Goal: Use online tool/utility: Utilize a website feature to perform a specific function

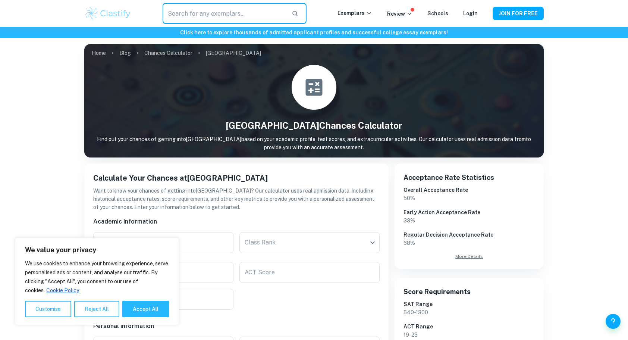
click at [246, 16] on input "text" at bounding box center [224, 13] width 123 height 21
type input "[GEOGRAPHIC_DATA]"
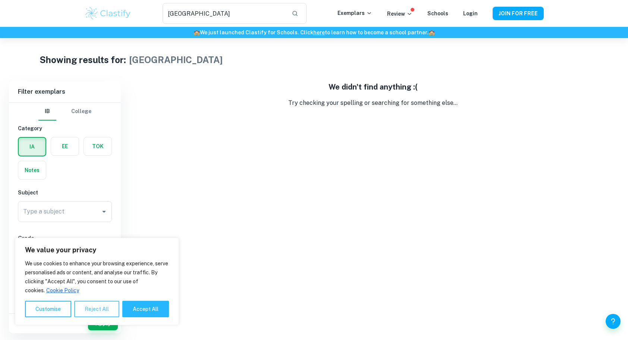
click at [101, 309] on button "Reject All" at bounding box center [96, 309] width 45 height 16
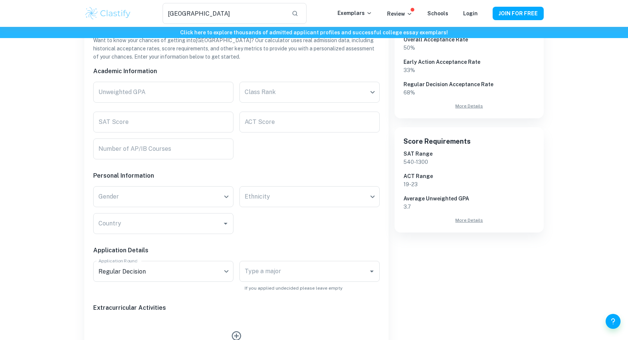
scroll to position [153, 0]
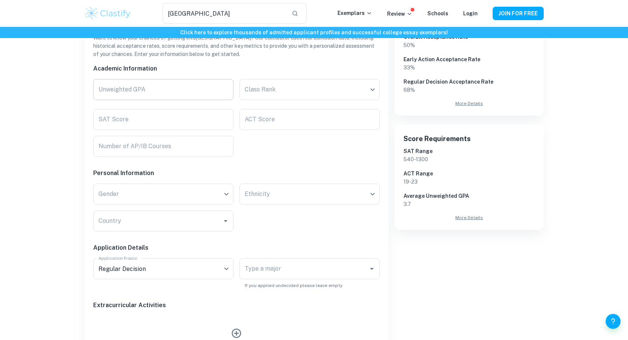
click at [170, 95] on input "Unweighted GPA" at bounding box center [163, 89] width 140 height 21
type input "3.7"
click at [292, 89] on body "We value your privacy We use cookies to enhance your browsing experience, serve…" at bounding box center [314, 44] width 628 height 340
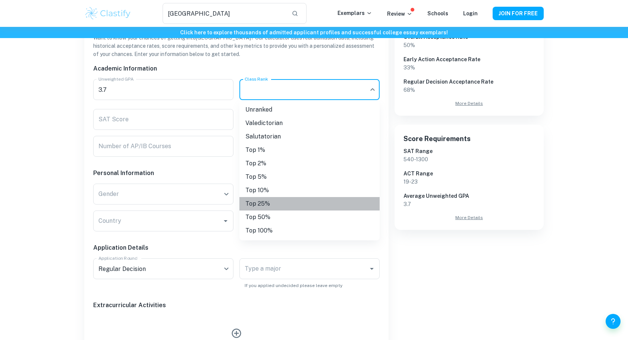
click at [284, 198] on li "Top 25%" at bounding box center [309, 203] width 140 height 13
type input "Top 25%"
click at [292, 91] on body "We value your privacy We use cookies to enhance your browsing experience, serve…" at bounding box center [314, 44] width 628 height 340
click at [292, 91] on div at bounding box center [314, 170] width 628 height 340
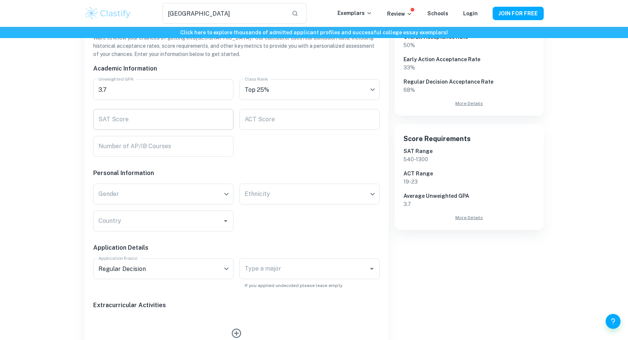
click at [163, 128] on input "SAT Score" at bounding box center [163, 119] width 140 height 21
type input "1250"
click at [203, 145] on input "Number of AP/IB Courses" at bounding box center [163, 146] width 140 height 21
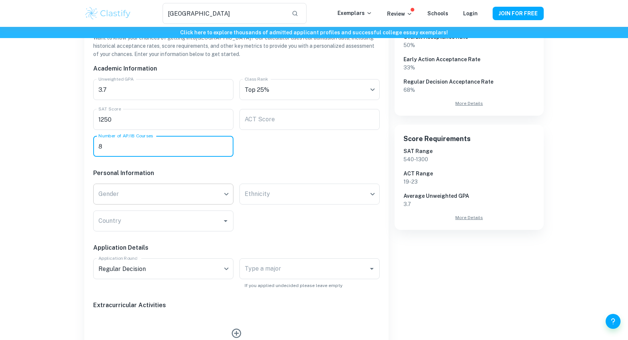
type input "8"
click at [197, 200] on body "We value your privacy We use cookies to enhance your browsing experience, serve…" at bounding box center [314, 44] width 628 height 340
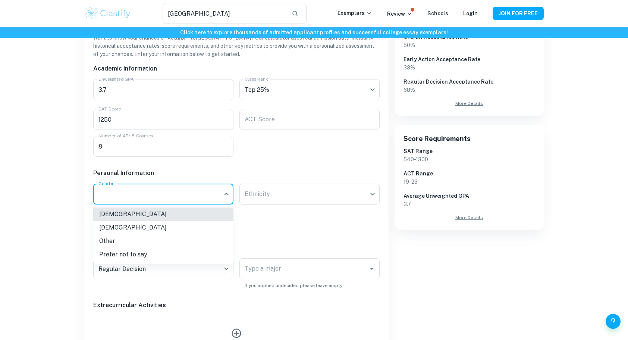
click at [194, 224] on li "[DEMOGRAPHIC_DATA]" at bounding box center [163, 227] width 140 height 13
type input "[DEMOGRAPHIC_DATA]"
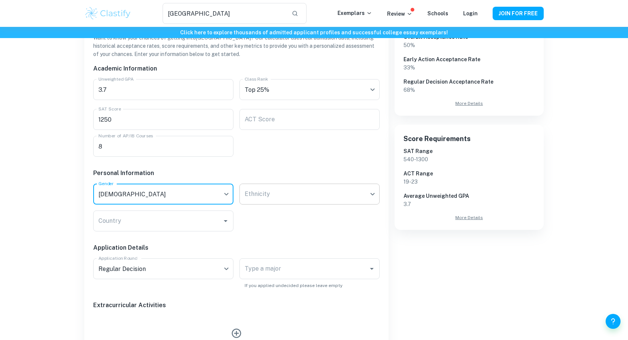
click at [284, 196] on body "We value your privacy We use cookies to enhance your browsing experience, serve…" at bounding box center [314, 44] width 628 height 340
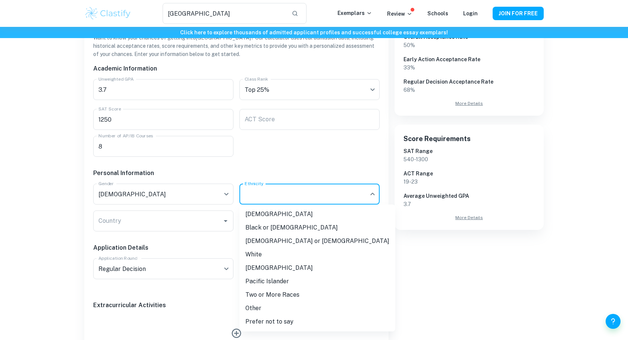
click at [275, 293] on li "Two or More Races" at bounding box center [317, 294] width 156 height 13
type input "multiple"
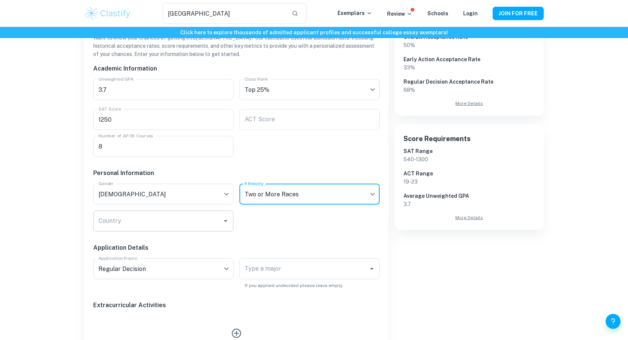
click at [209, 230] on div "Country" at bounding box center [163, 220] width 140 height 21
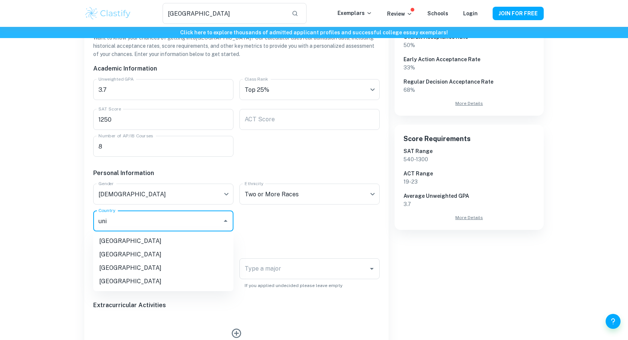
click at [164, 283] on li "[GEOGRAPHIC_DATA]" at bounding box center [163, 280] width 140 height 13
type input "[GEOGRAPHIC_DATA]"
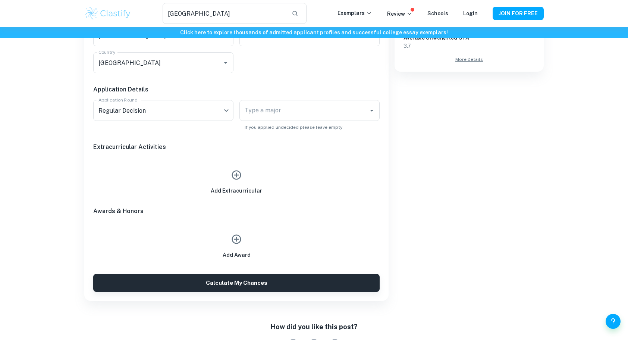
scroll to position [310, 0]
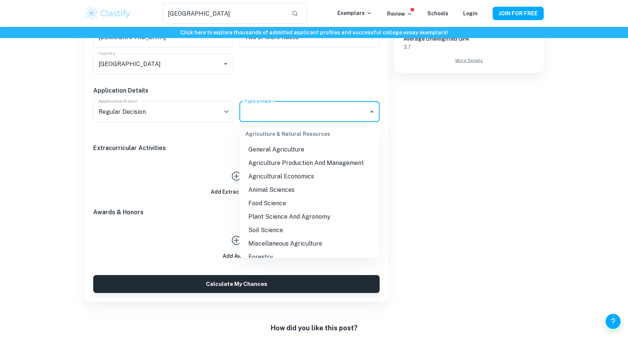
click at [265, 108] on input "Type a major" at bounding box center [304, 111] width 122 height 14
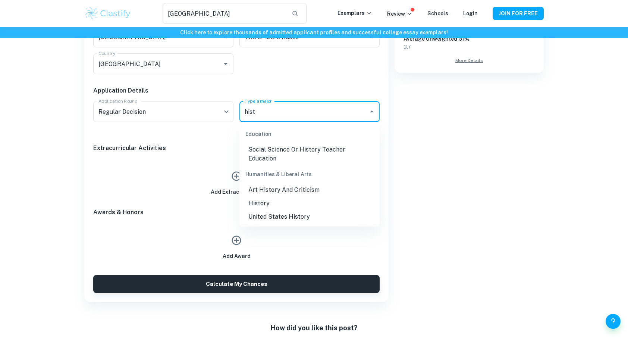
click at [280, 196] on li "History" at bounding box center [309, 202] width 140 height 13
type input "History"
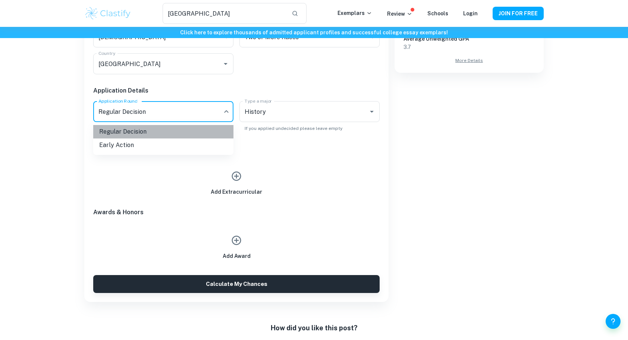
click at [208, 134] on li "Regular Decision" at bounding box center [163, 131] width 140 height 13
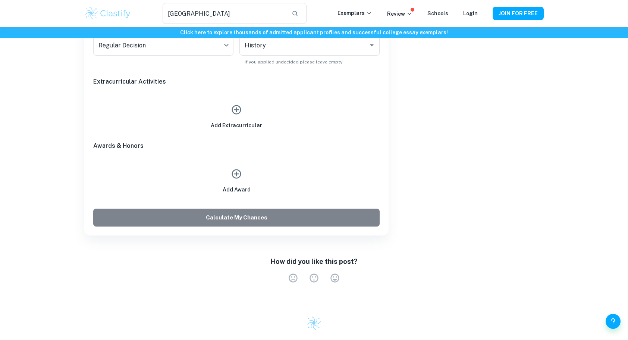
click at [261, 218] on button "Calculate My Chances" at bounding box center [236, 217] width 286 height 18
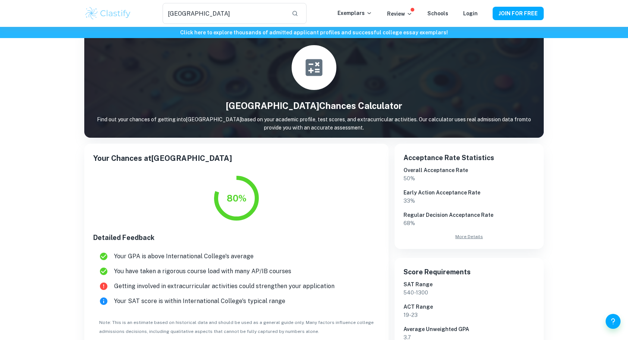
scroll to position [0, 0]
